Goal: Transaction & Acquisition: Purchase product/service

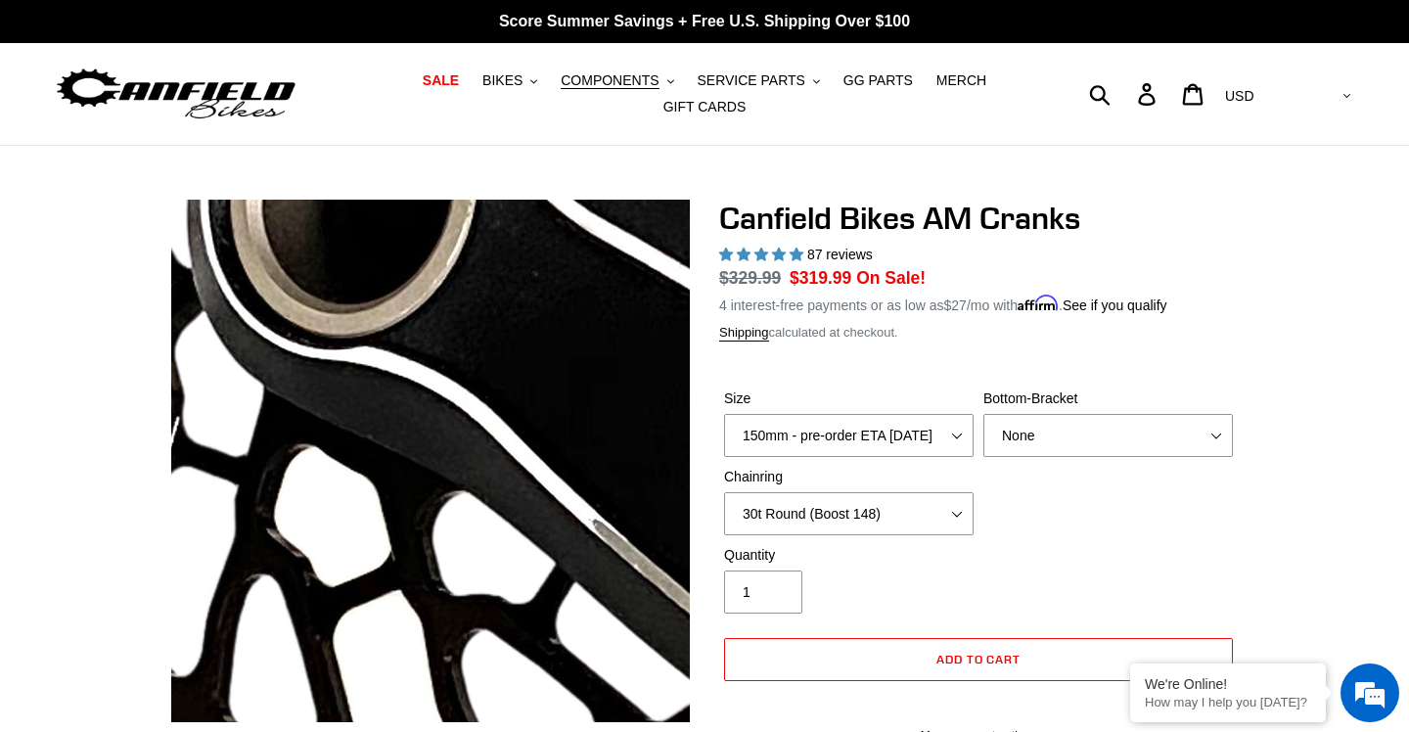
select select "160mm - pre-order ETA [DATE]"
select select "30t Round (Boost 148)"
select select "highest-rating"
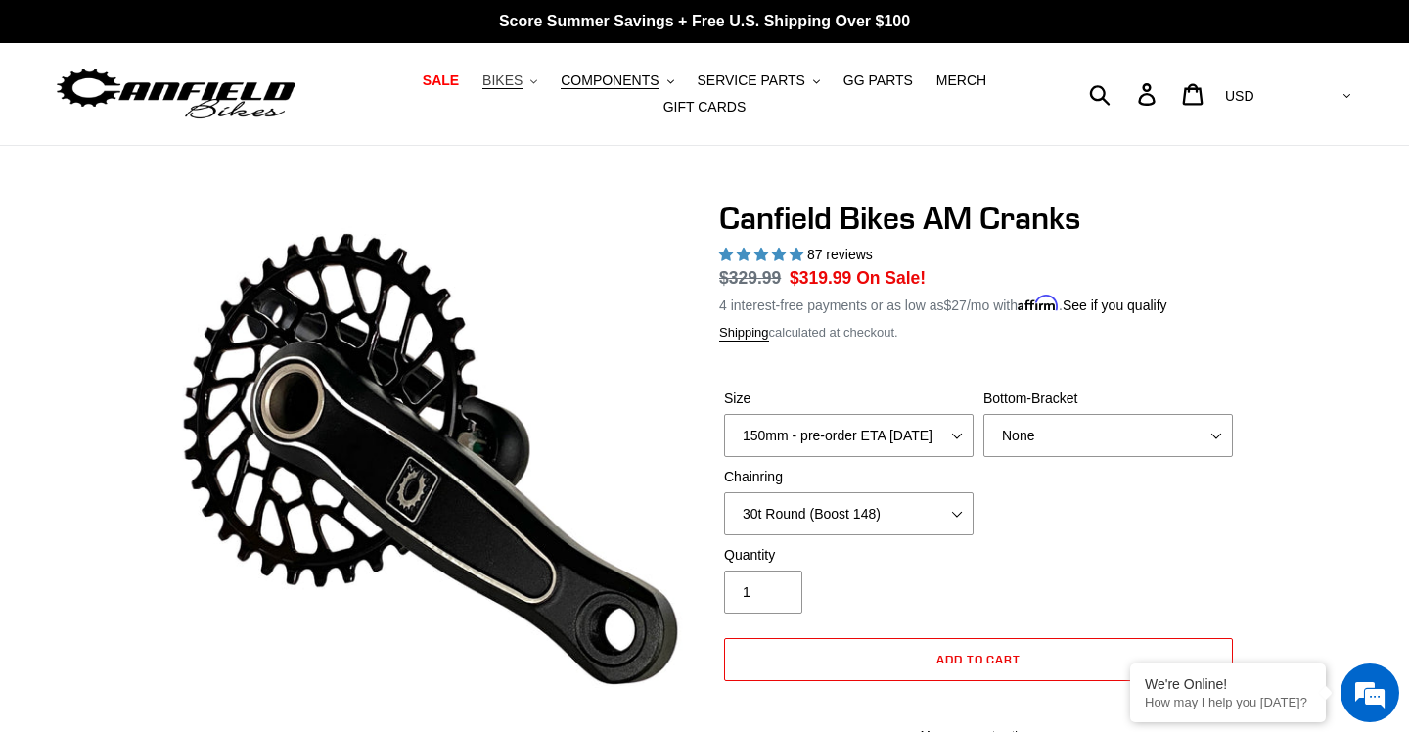
click at [528, 76] on button "BIKES .cls-1{fill:#231f20}" at bounding box center [509, 80] width 74 height 26
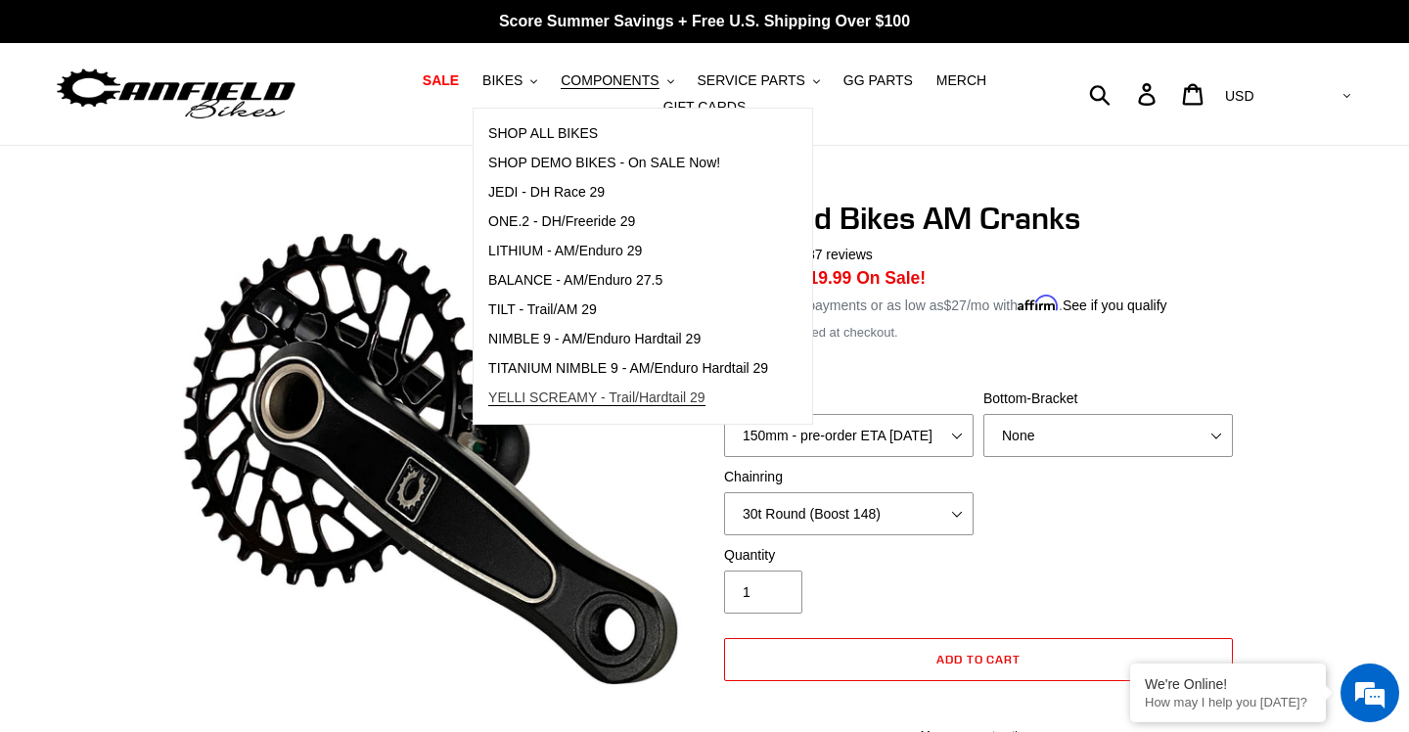
click at [541, 396] on span "YELLI SCREAMY - Trail/Hardtail 29" at bounding box center [596, 397] width 217 height 17
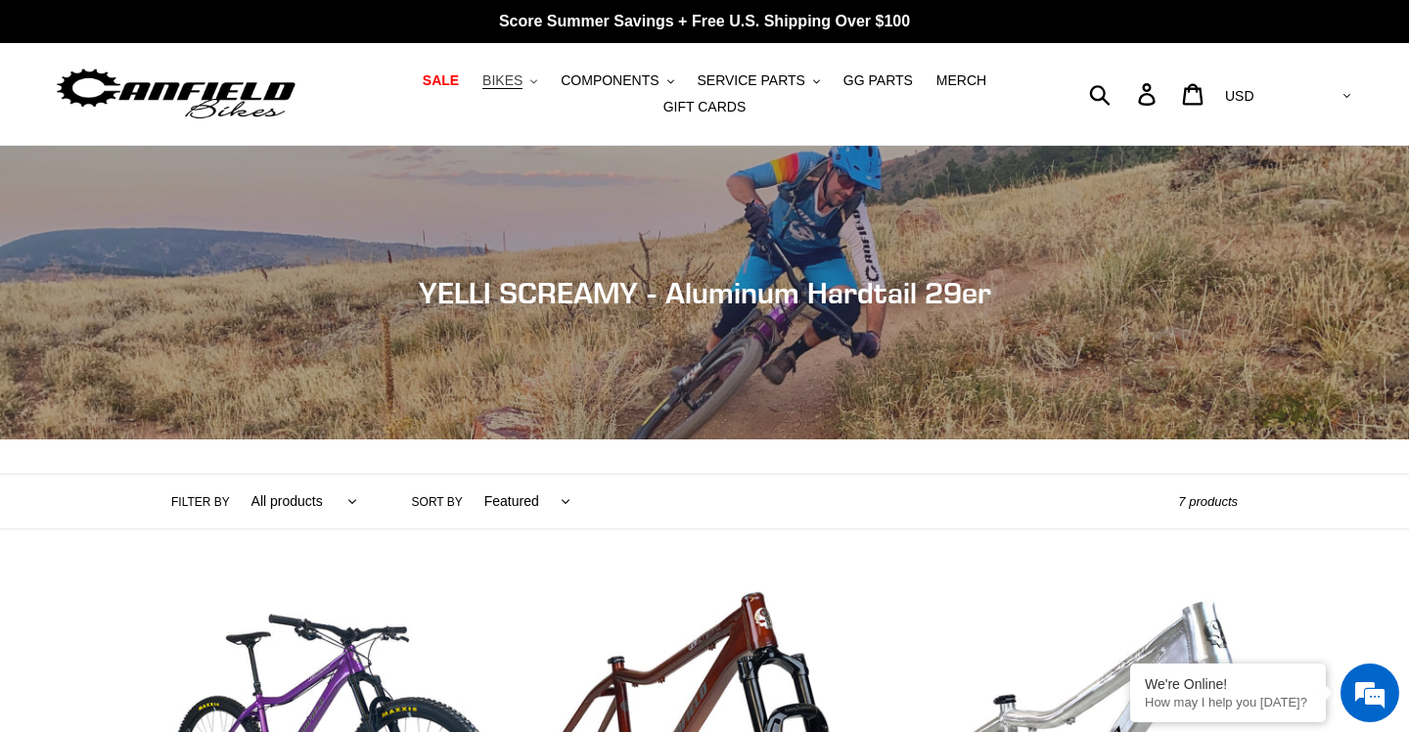
click at [522, 75] on span "BIKES" at bounding box center [502, 80] width 40 height 17
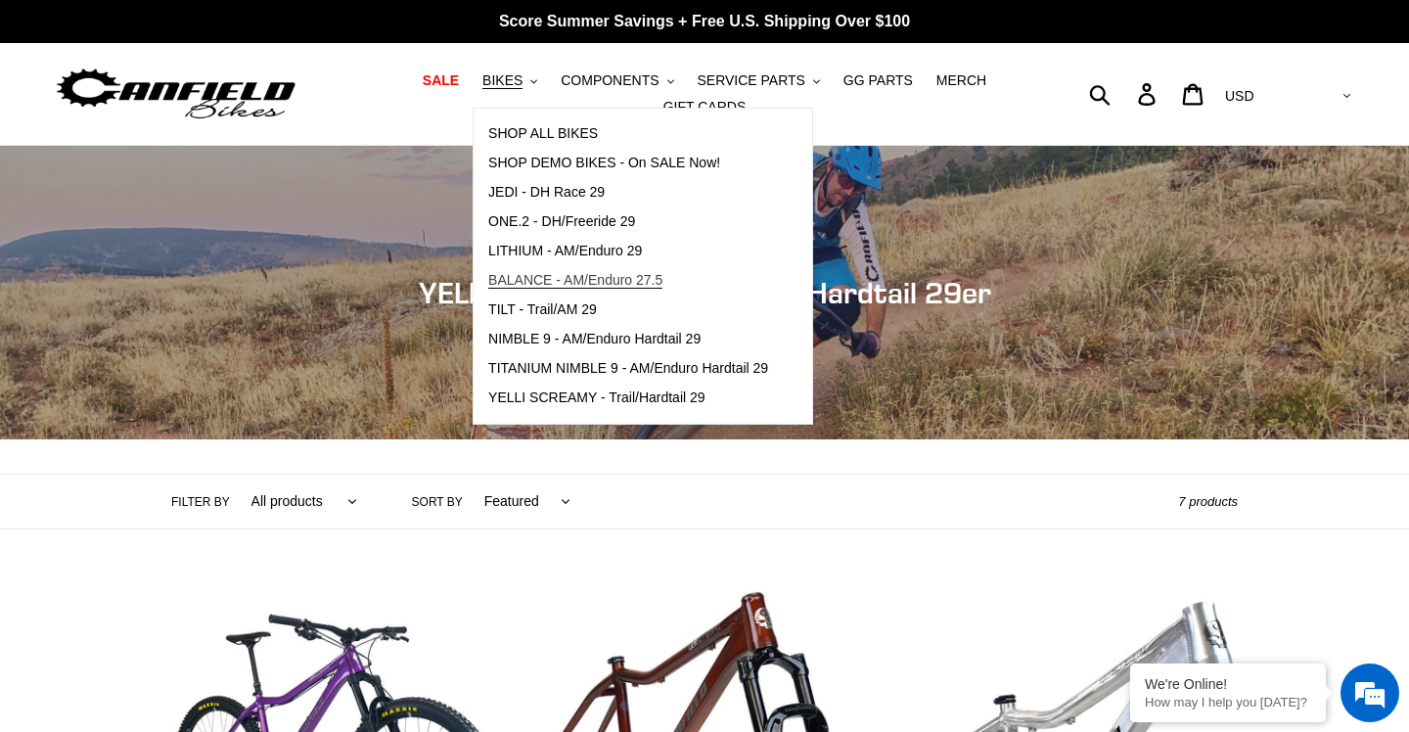
click at [607, 279] on span "BALANCE - AM/Enduro 27.5" at bounding box center [575, 280] width 174 height 17
